Goal: Find specific page/section: Find specific page/section

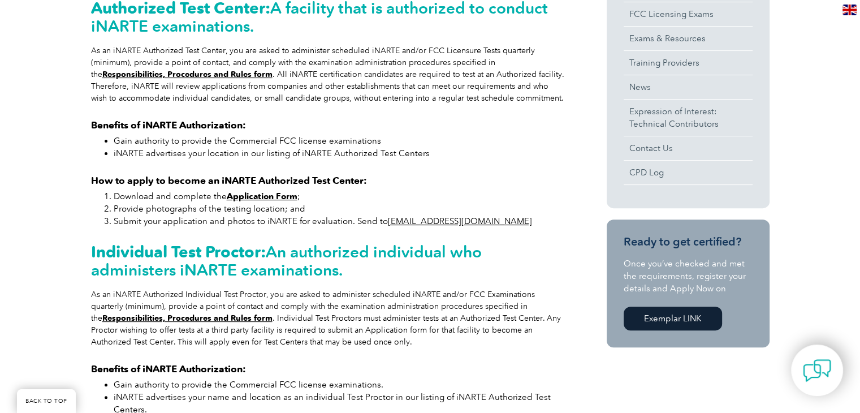
scroll to position [170, 0]
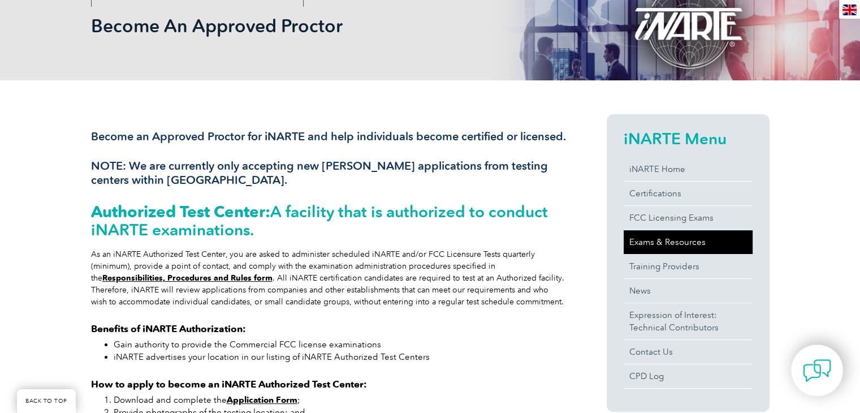
click at [692, 248] on link "Exams & Resources" at bounding box center [688, 242] width 129 height 24
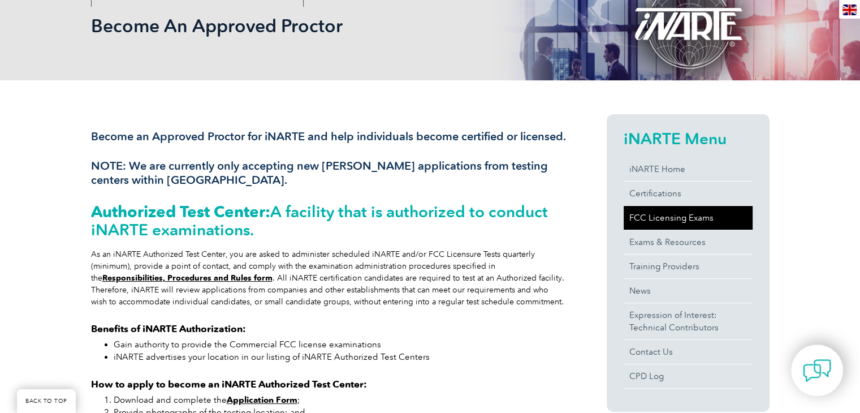
click at [674, 218] on link "FCC Licensing Exams" at bounding box center [688, 218] width 129 height 24
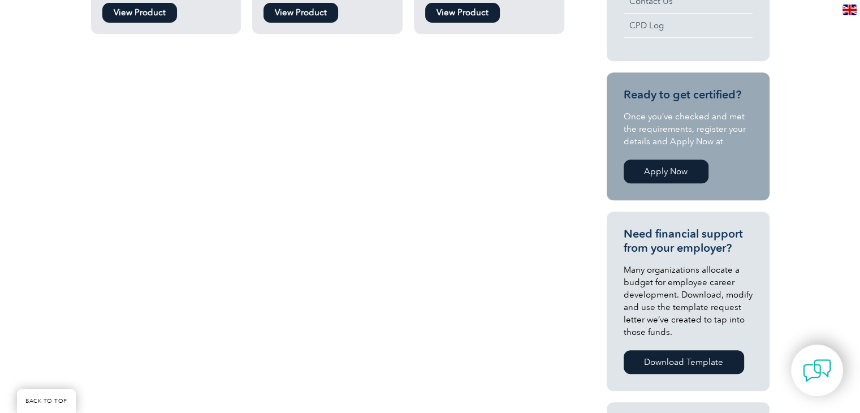
scroll to position [566, 0]
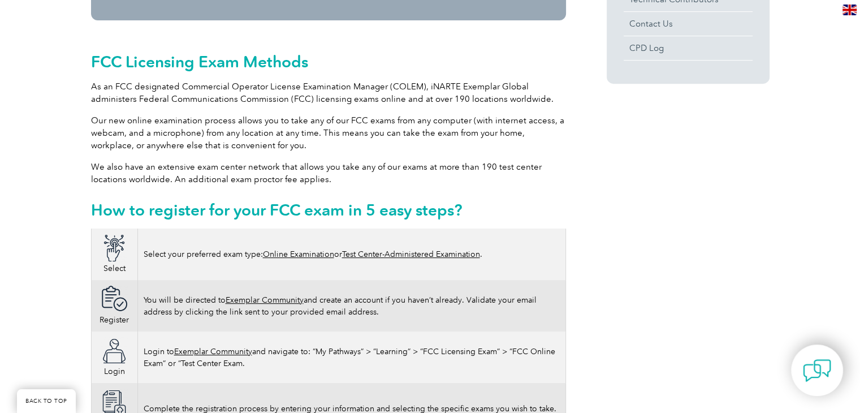
scroll to position [327, 0]
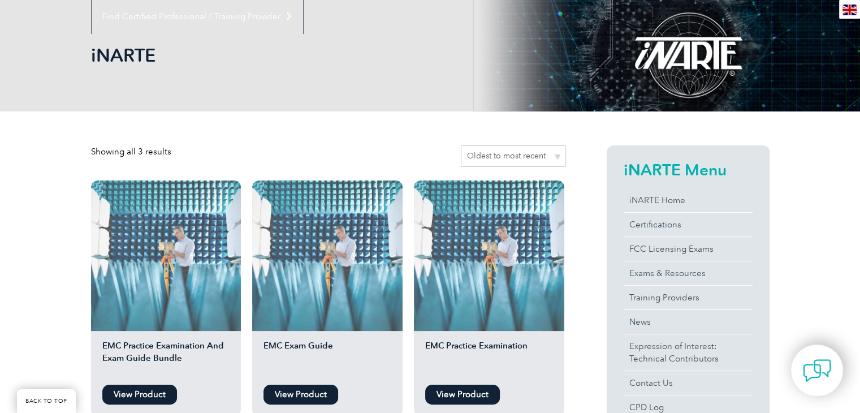
scroll to position [339, 0]
